Goal: Task Accomplishment & Management: Manage account settings

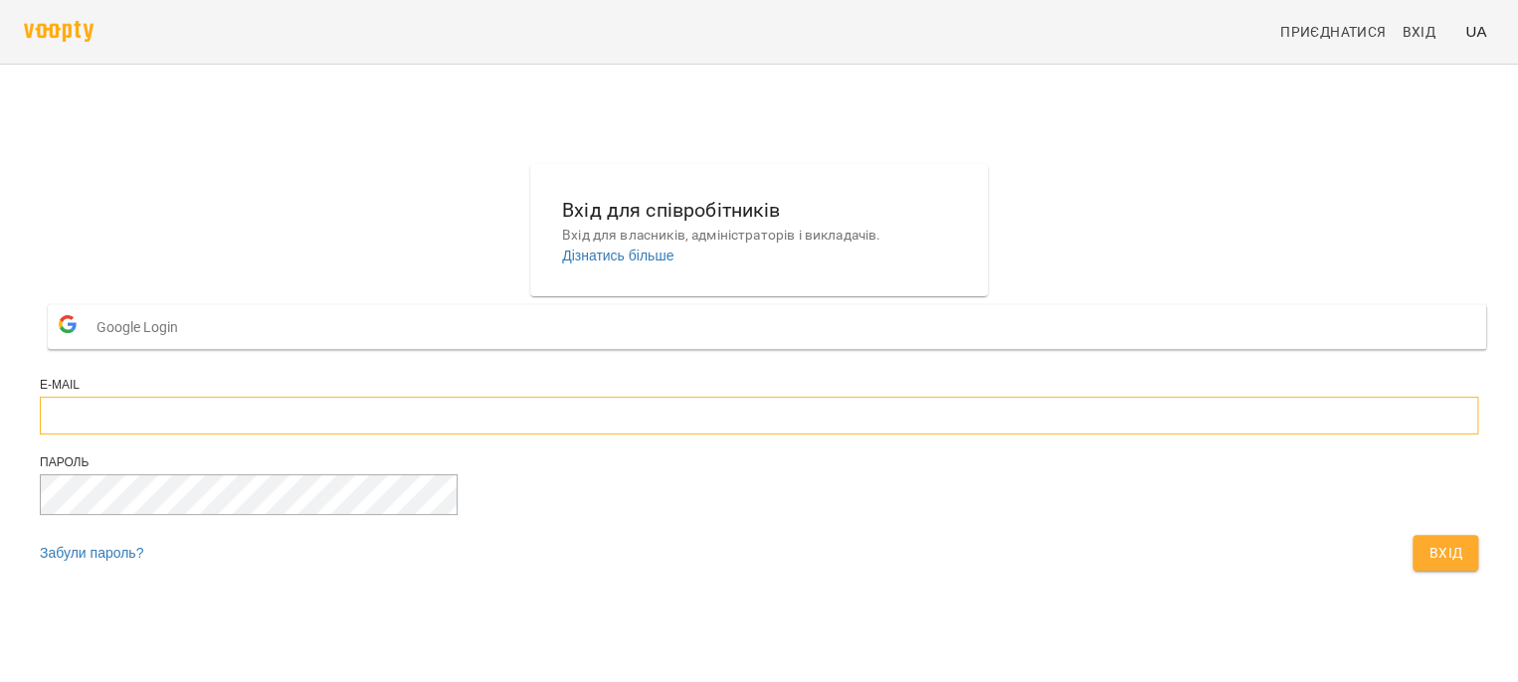
type input "**********"
click at [1429, 565] on span "Вхід" at bounding box center [1446, 553] width 34 height 24
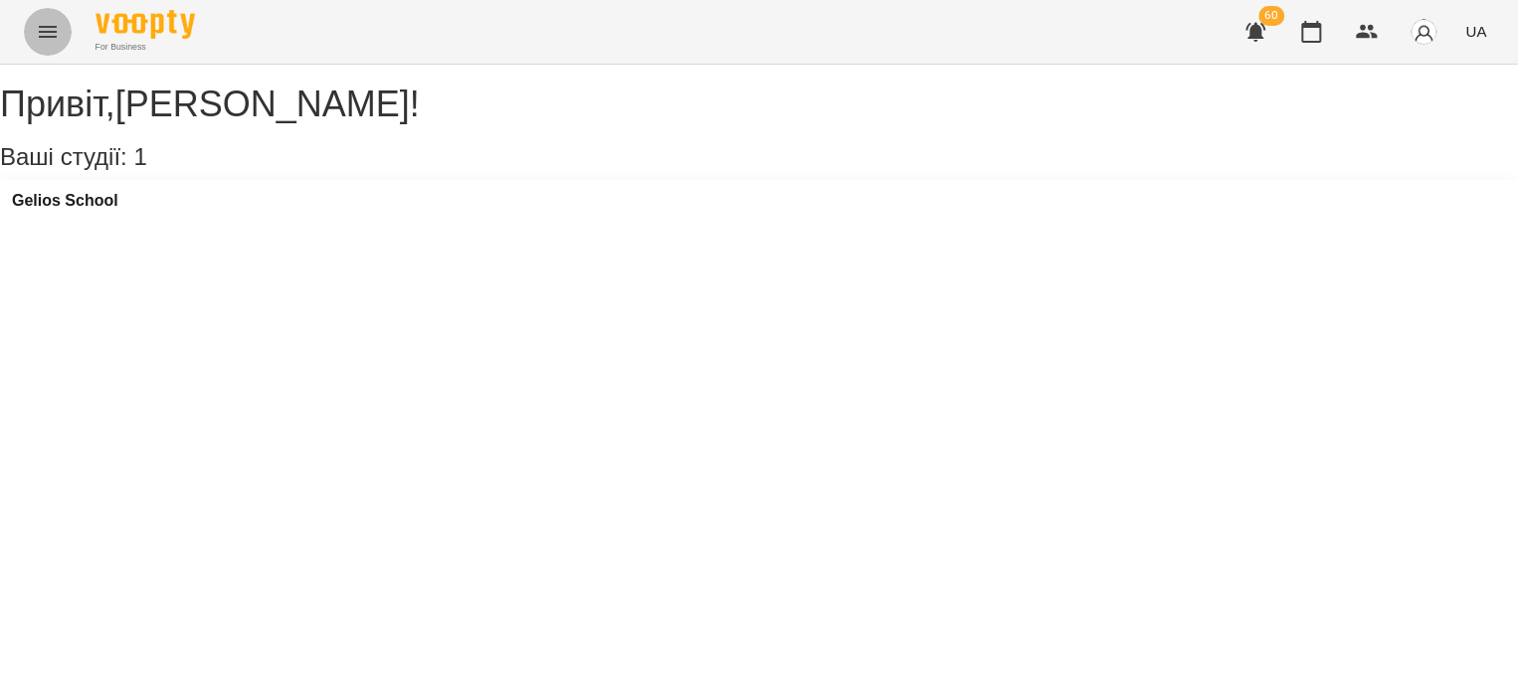
click at [52, 28] on icon "Menu" at bounding box center [48, 32] width 24 height 24
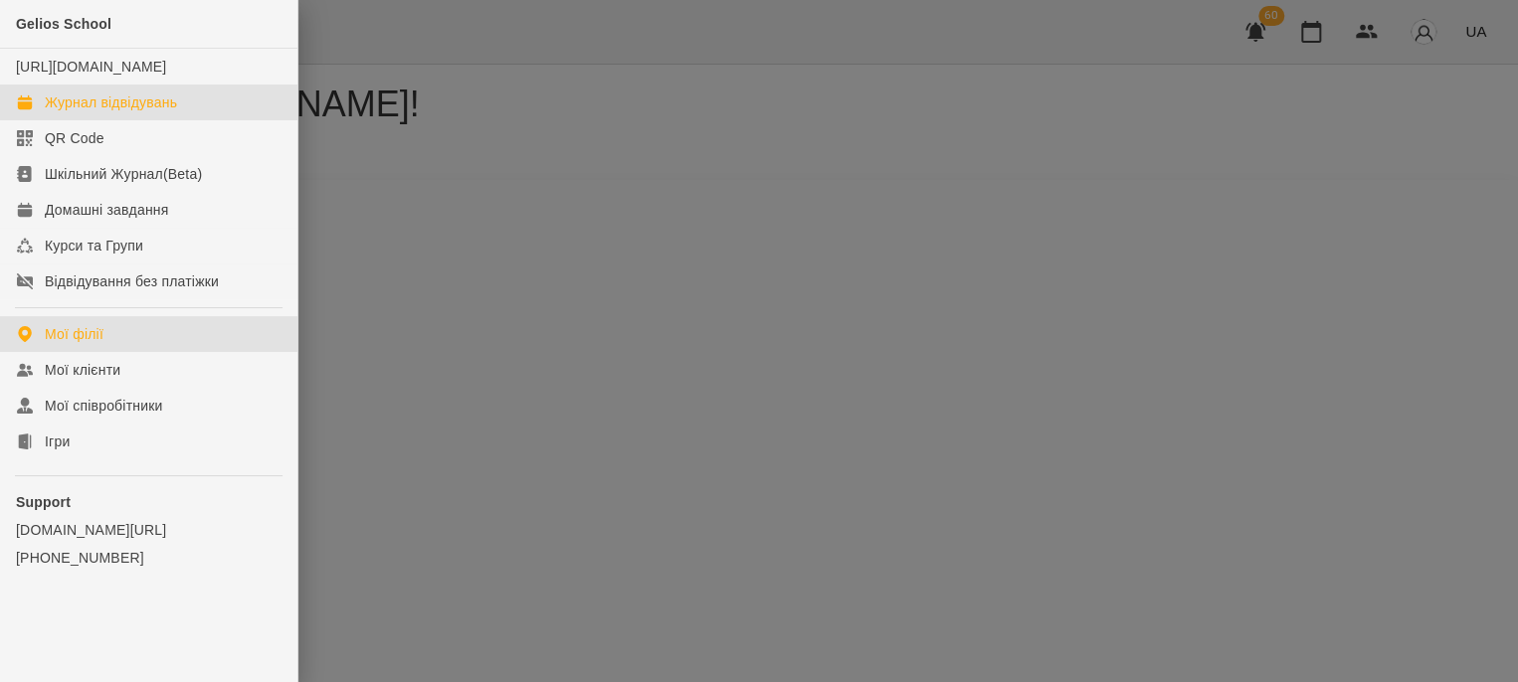
click at [76, 112] on div "Журнал відвідувань" at bounding box center [111, 103] width 132 height 20
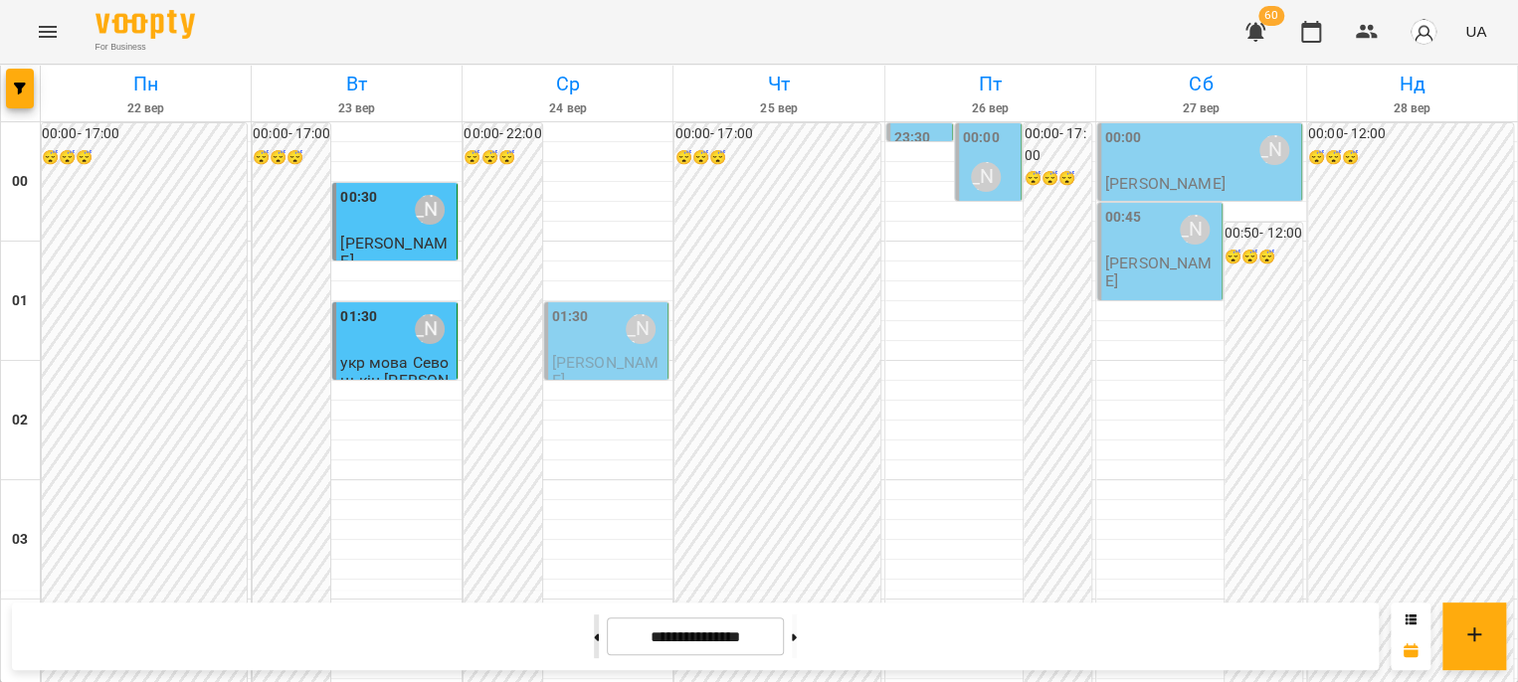
click at [595, 639] on icon at bounding box center [597, 637] width 5 height 7
type input "**********"
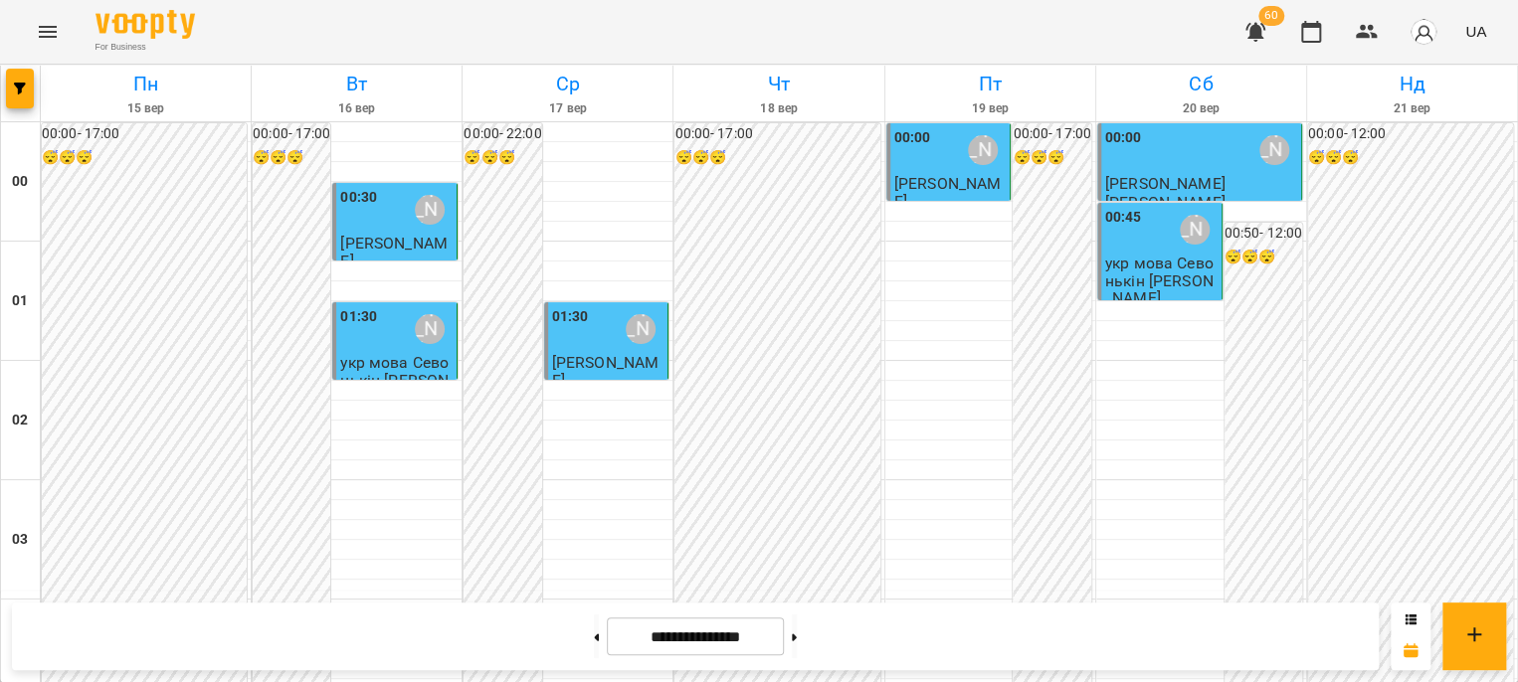
scroll to position [1990, 0]
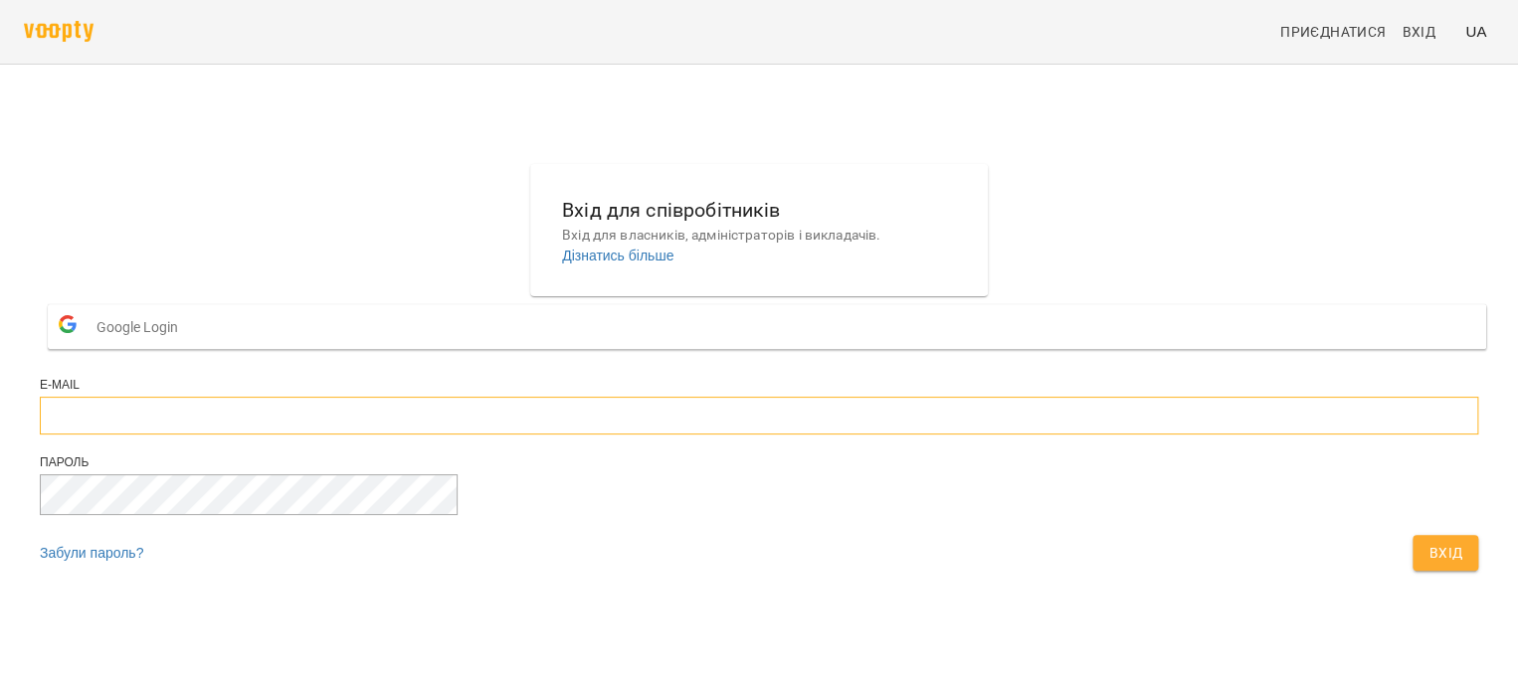
type input "**********"
click at [1429, 565] on span "Вхід" at bounding box center [1446, 553] width 34 height 24
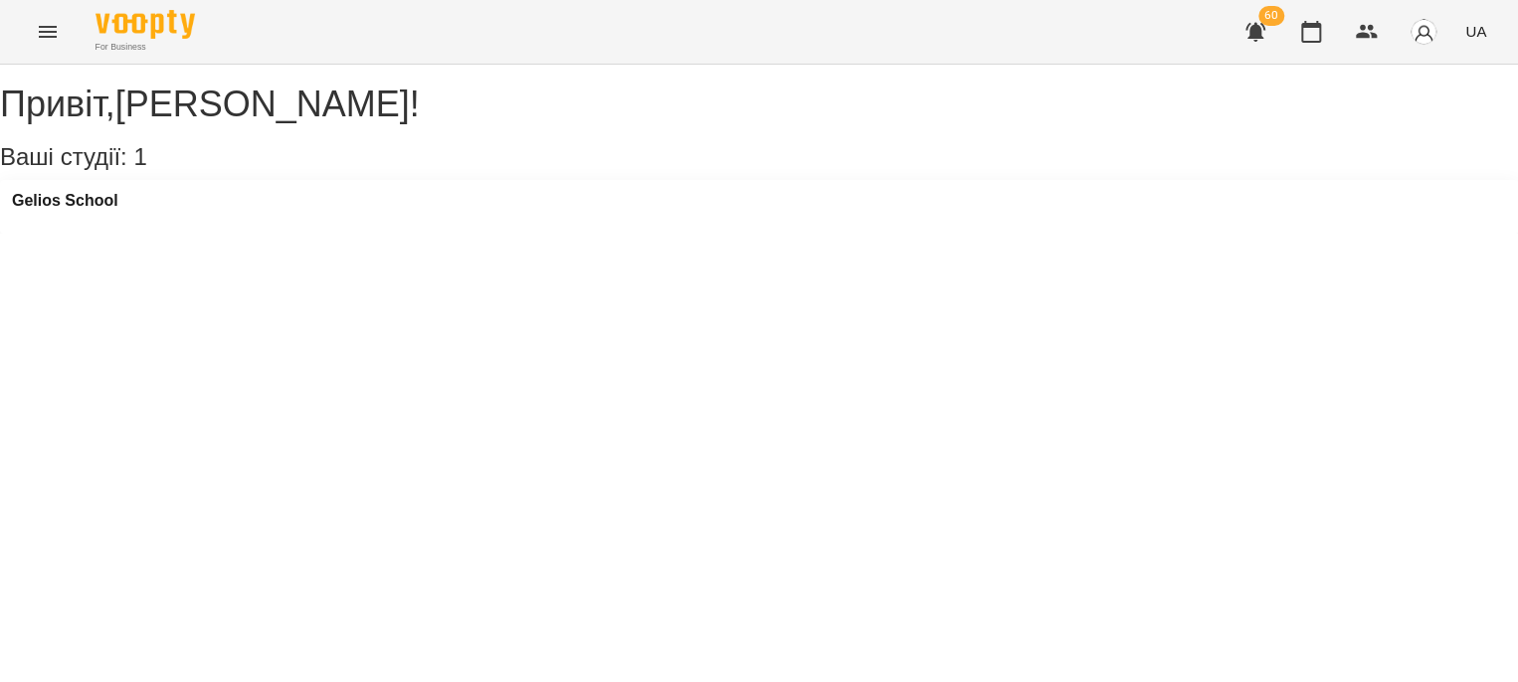
click at [47, 30] on icon "Menu" at bounding box center [48, 32] width 24 height 24
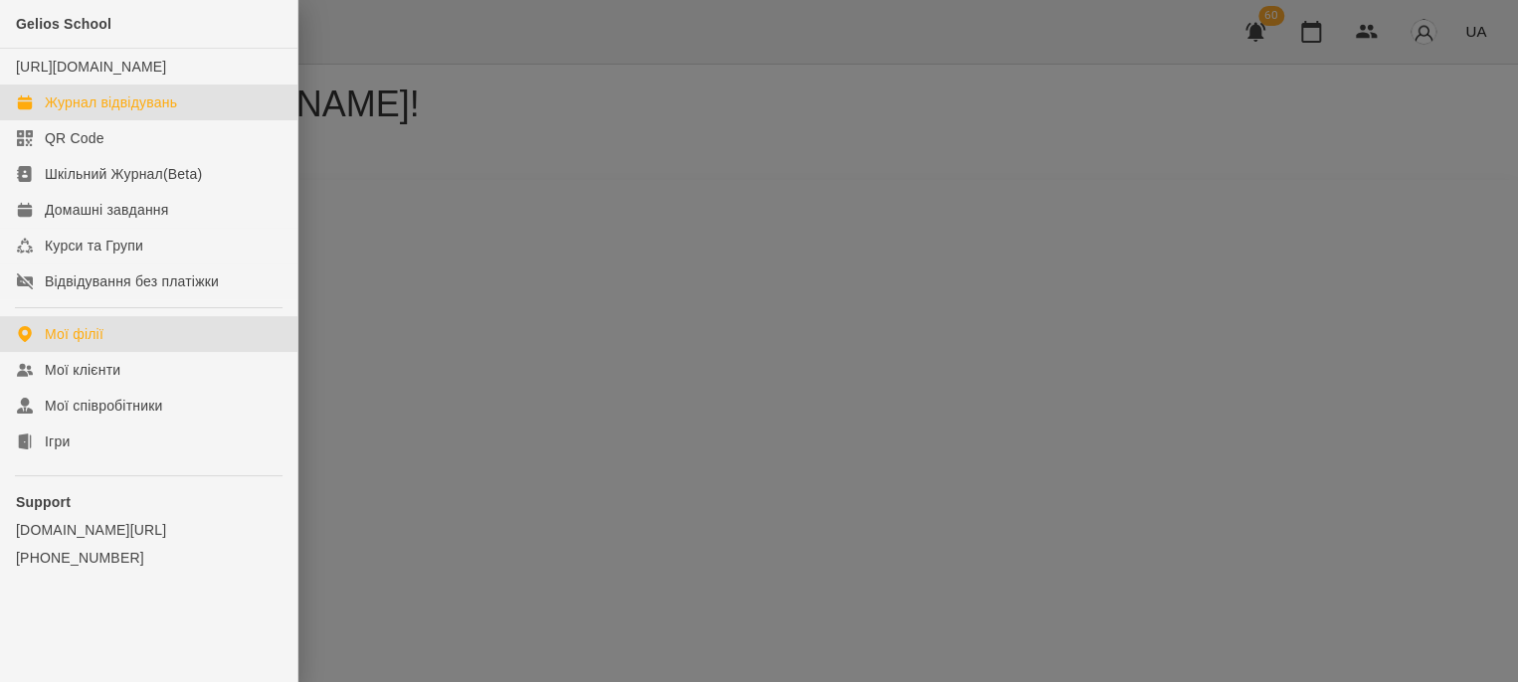
click at [93, 112] on div "Журнал відвідувань" at bounding box center [111, 103] width 132 height 20
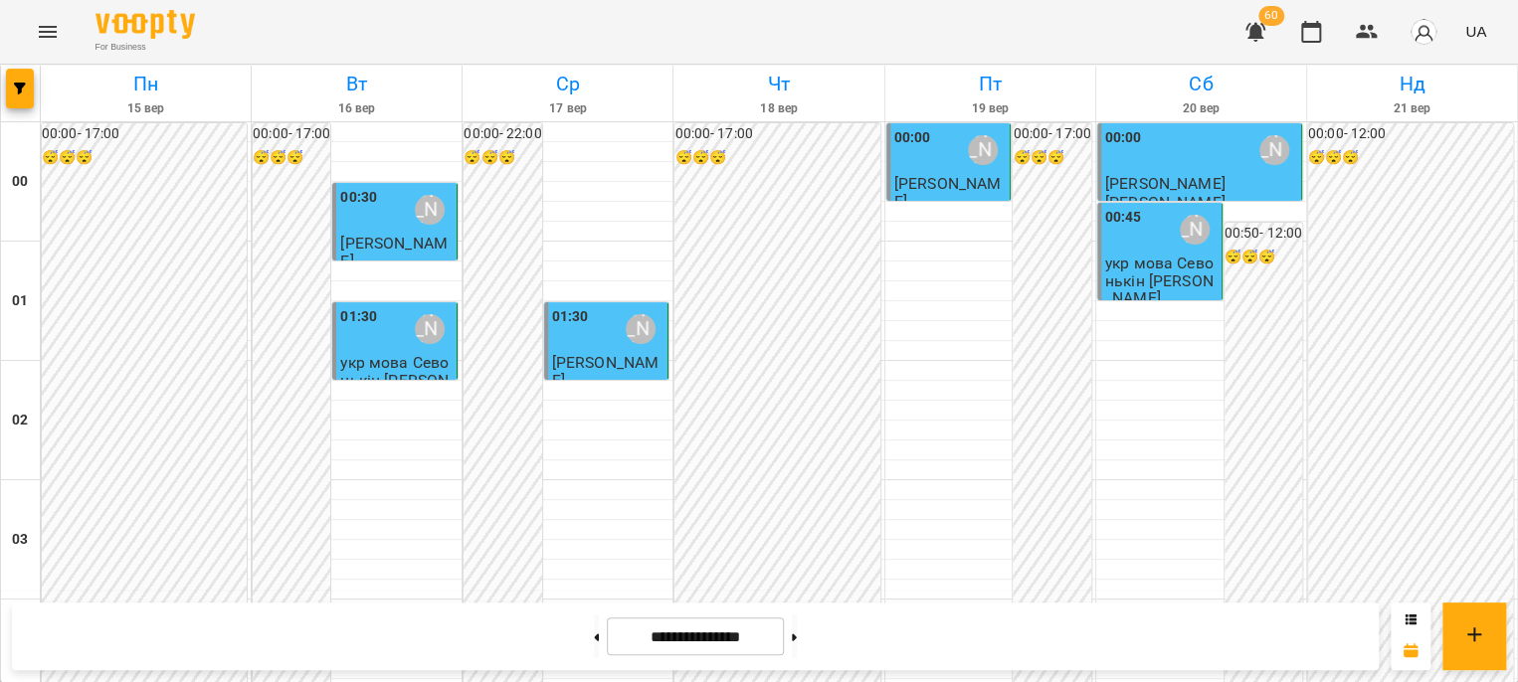
scroll to position [2089, 0]
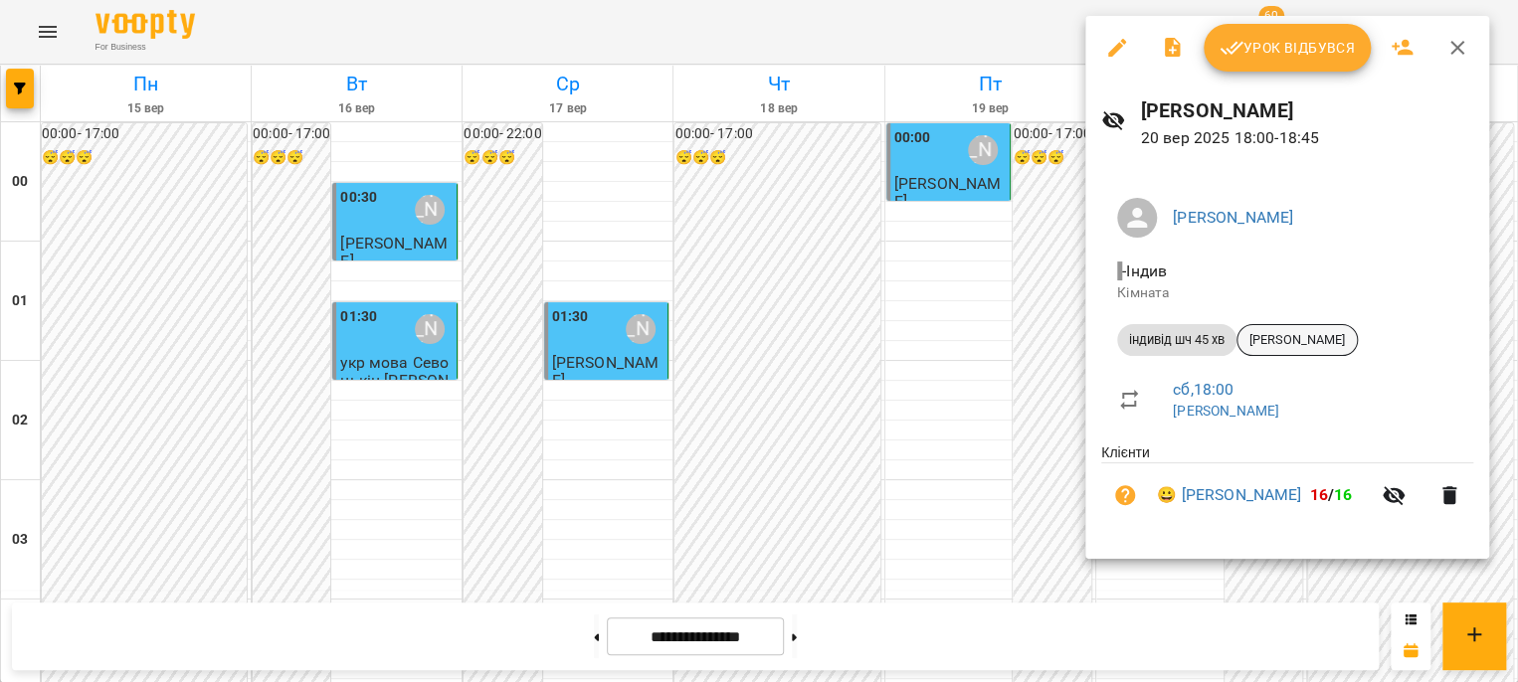
click at [1286, 339] on span "[PERSON_NAME]" at bounding box center [1297, 340] width 119 height 18
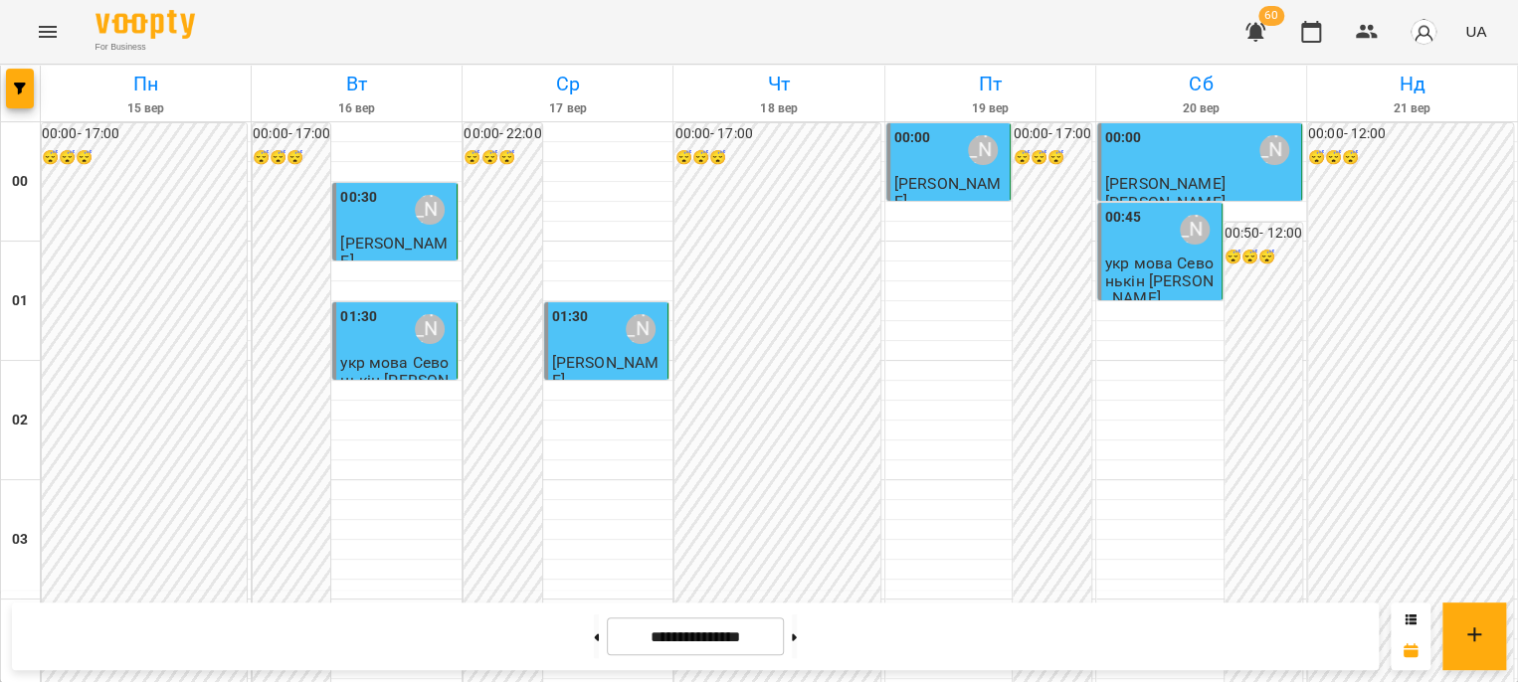
scroll to position [1293, 0]
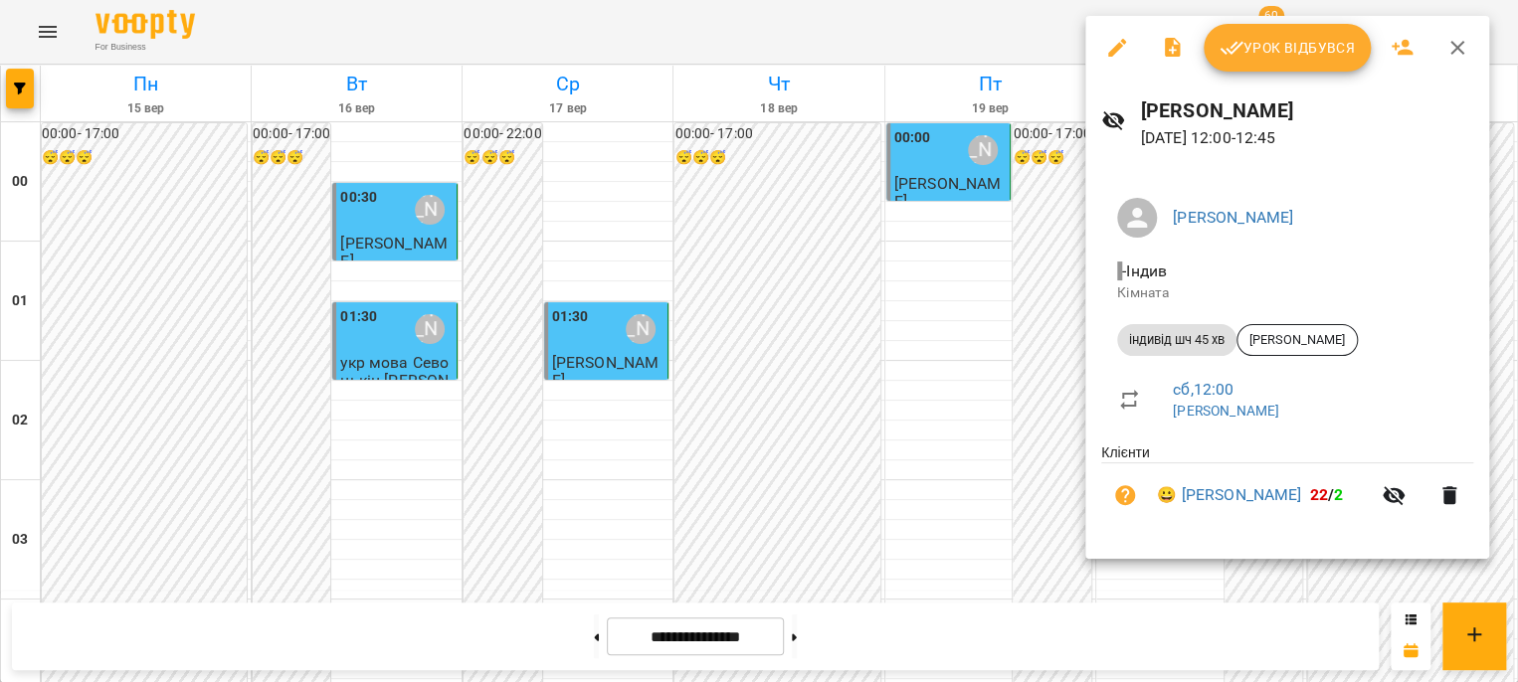
click at [1257, 36] on span "Урок відбувся" at bounding box center [1287, 48] width 135 height 24
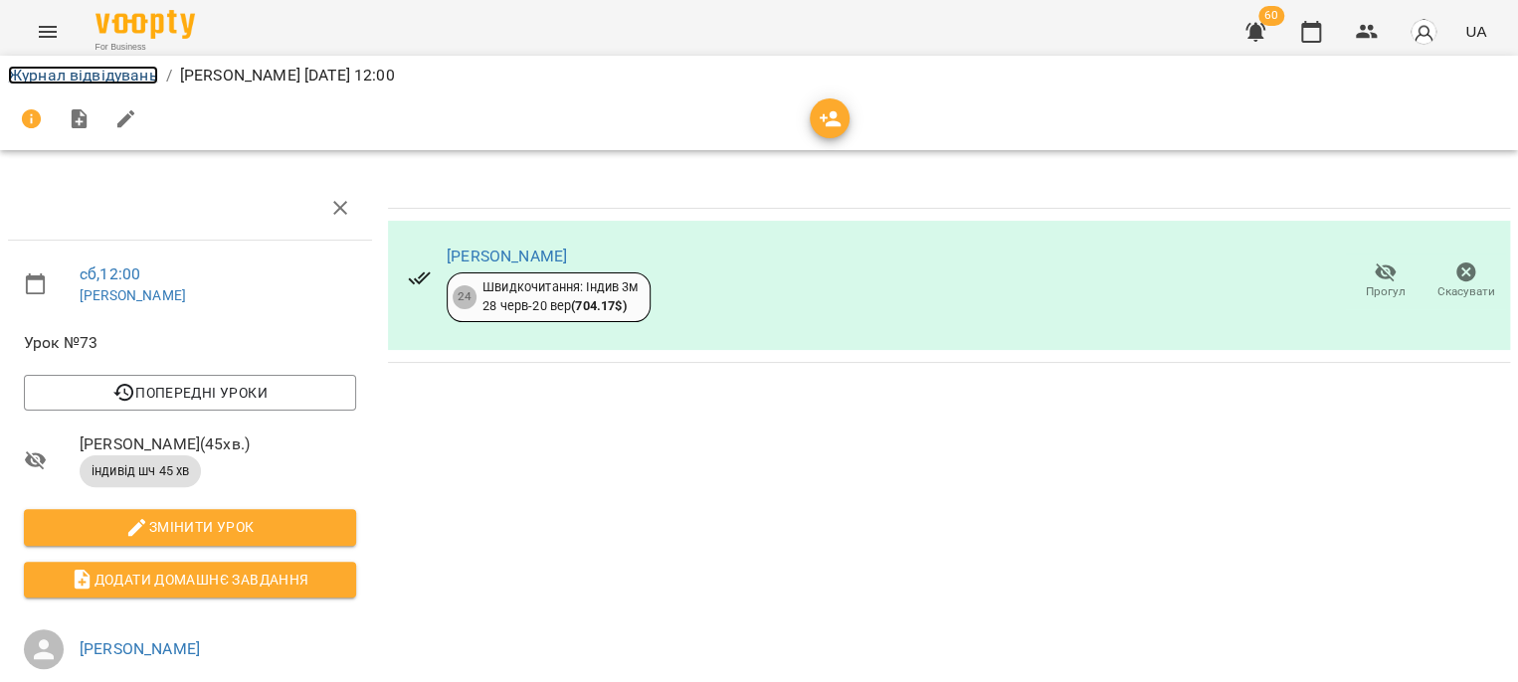
click at [134, 73] on link "Журнал відвідувань" at bounding box center [83, 75] width 150 height 19
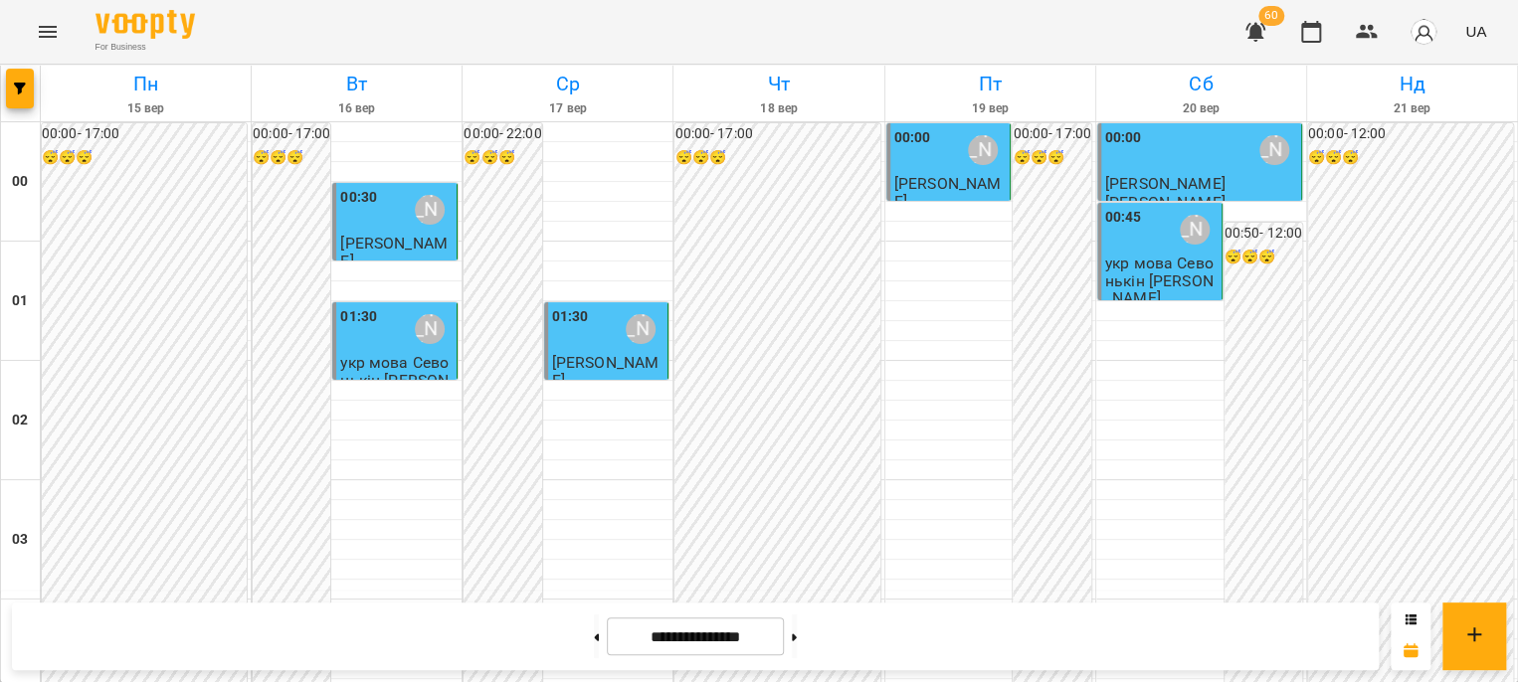
scroll to position [1492, 0]
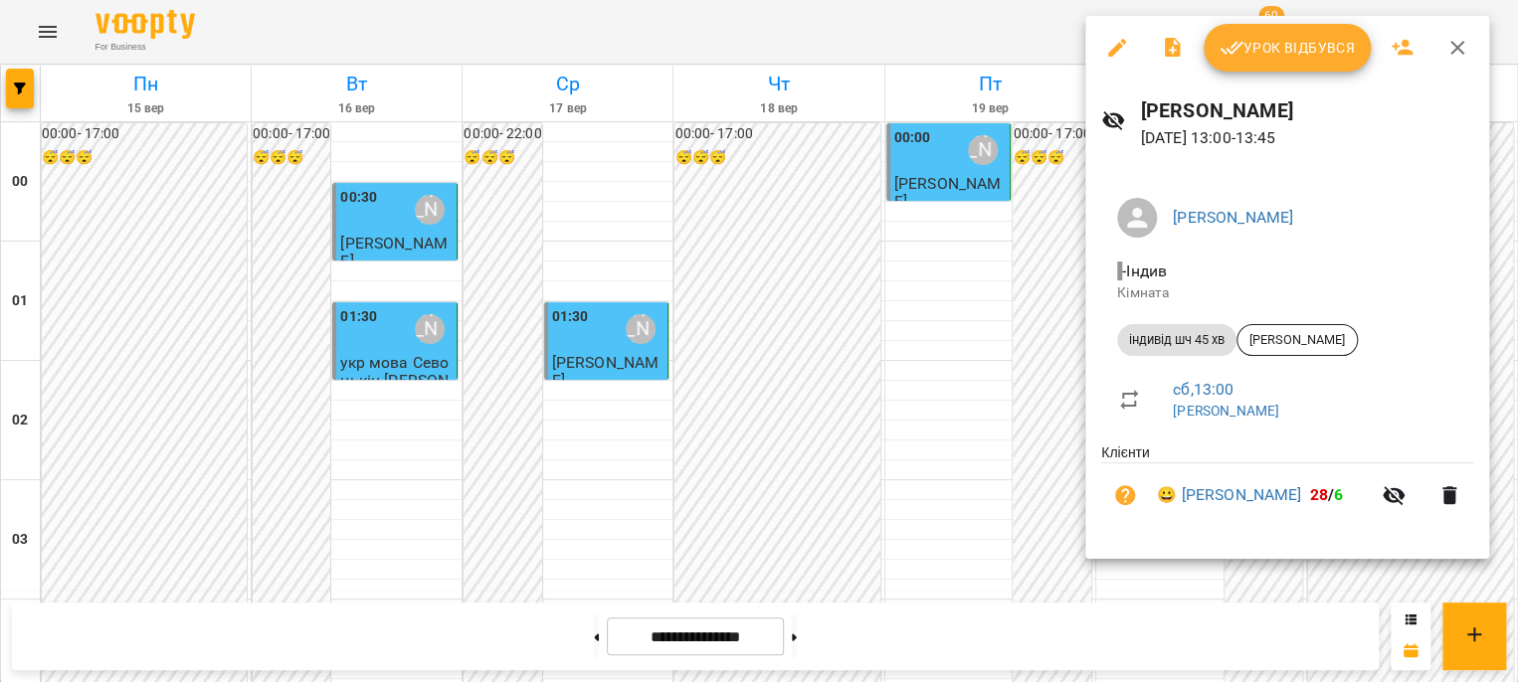
click at [1242, 46] on icon "button" at bounding box center [1232, 48] width 24 height 24
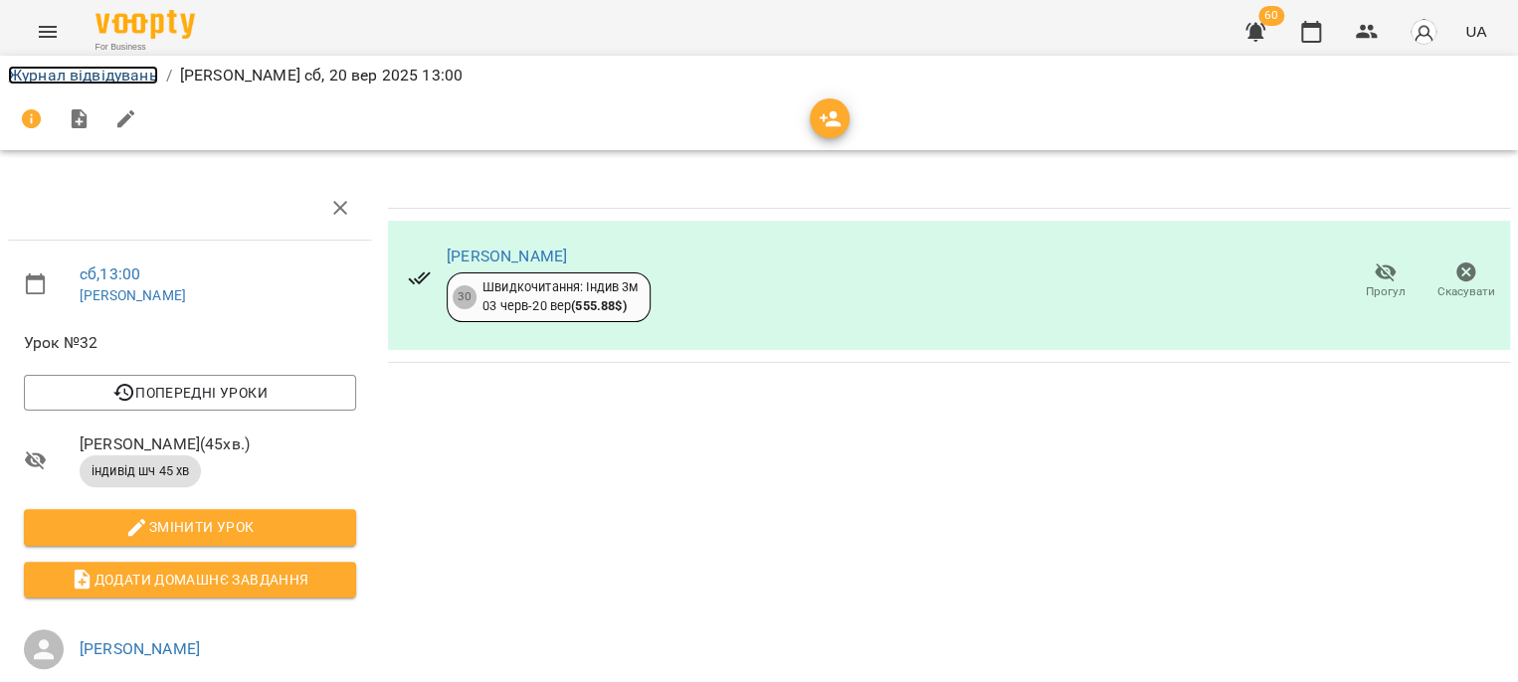
click at [68, 81] on link "Журнал відвідувань" at bounding box center [83, 75] width 150 height 19
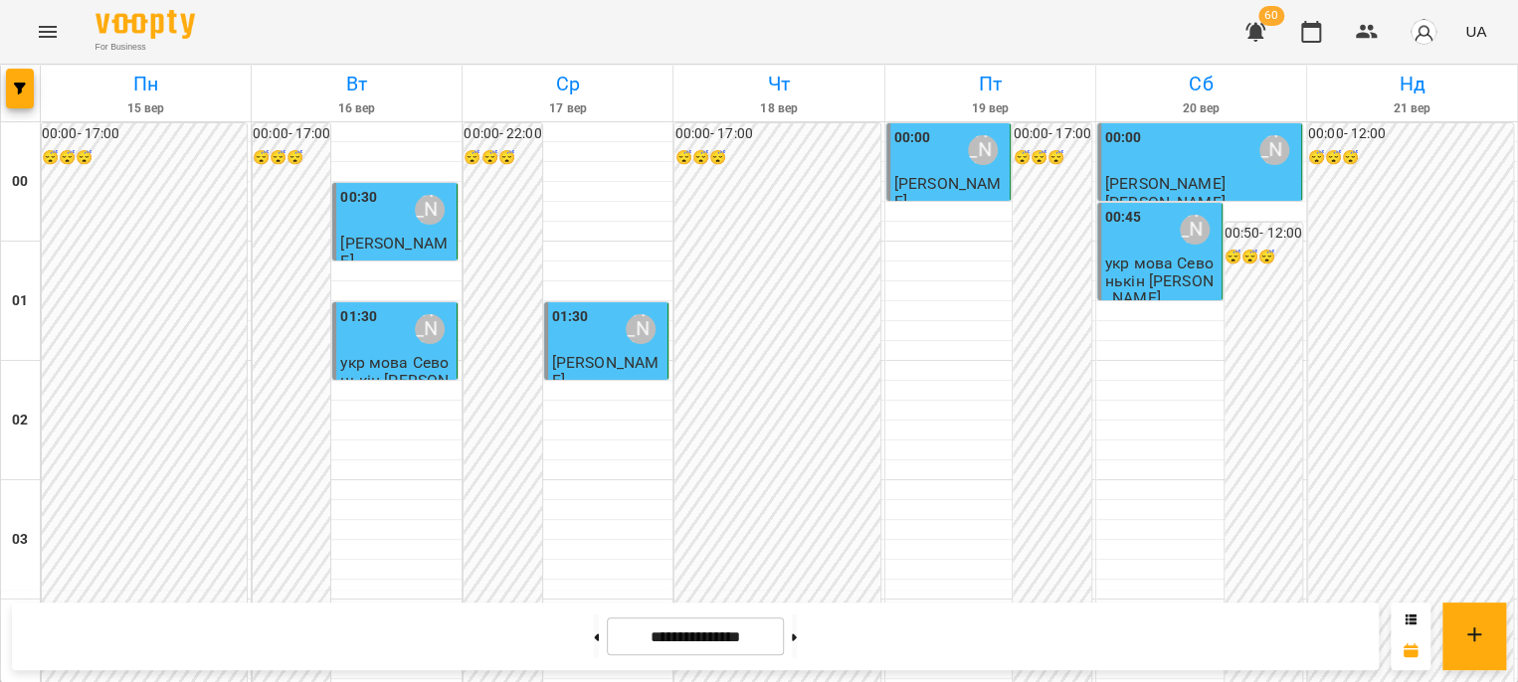
scroll to position [1293, 0]
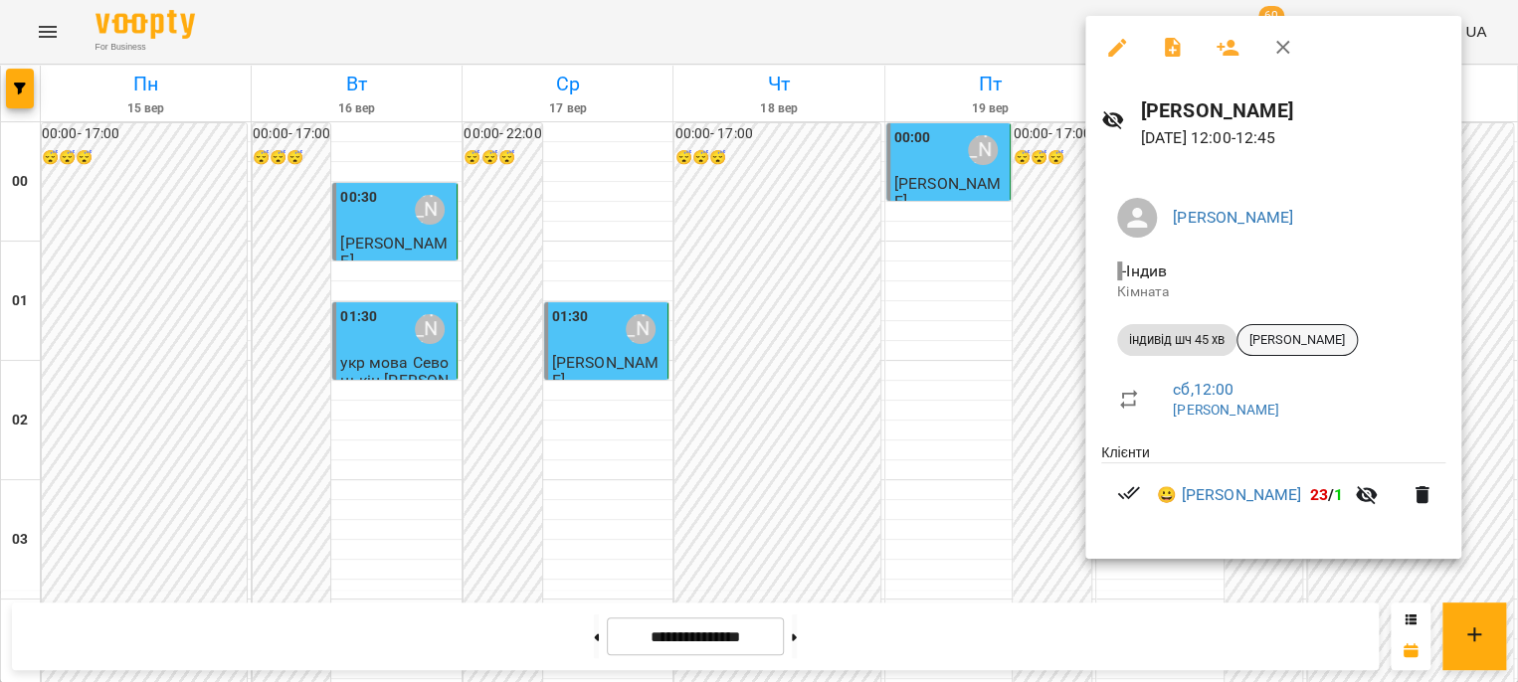
click at [1279, 333] on span "[PERSON_NAME]" at bounding box center [1297, 340] width 119 height 18
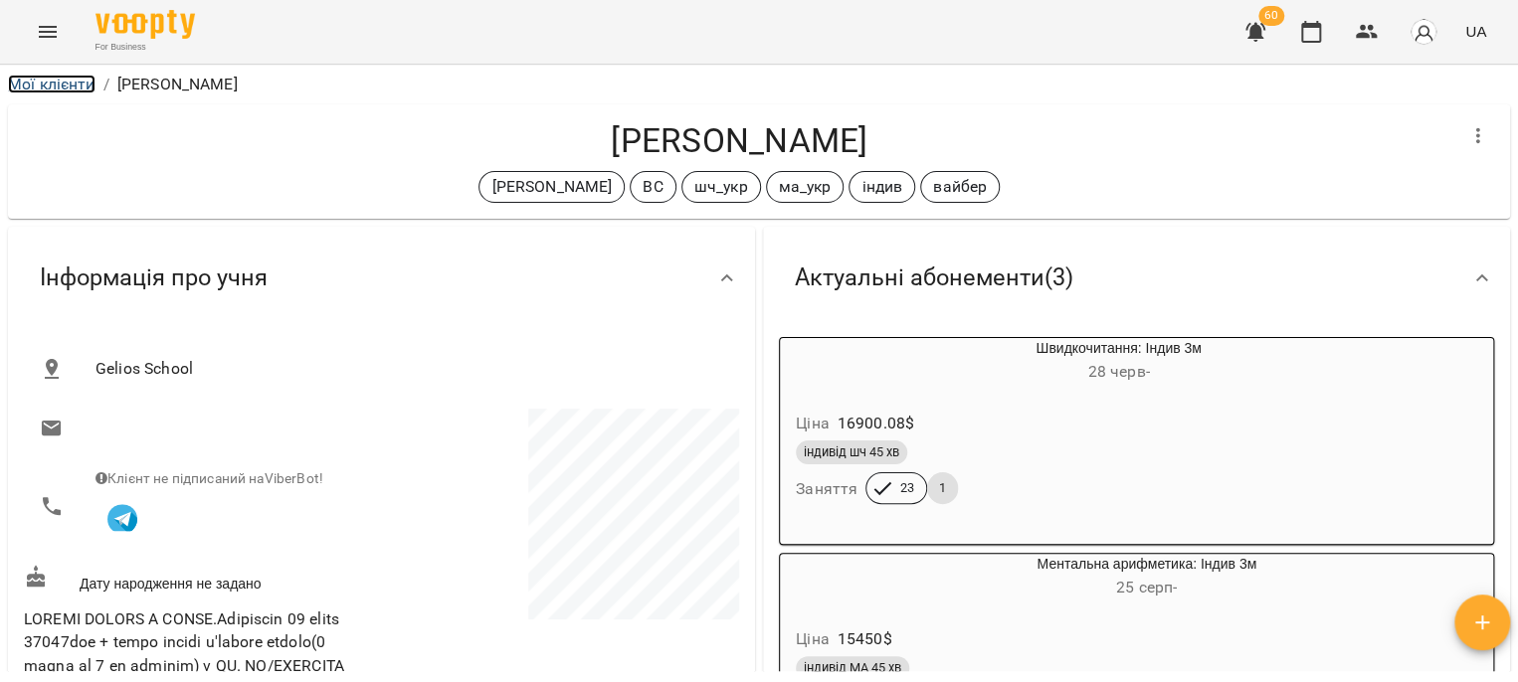
click at [50, 93] on link "Мої клієнти" at bounding box center [52, 84] width 88 height 19
